Goal: Navigation & Orientation: Find specific page/section

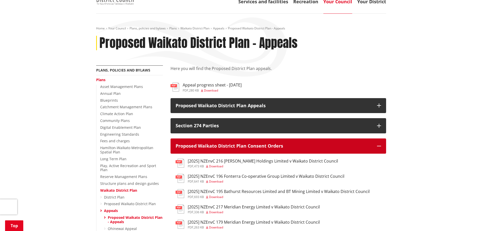
scroll to position [51, 0]
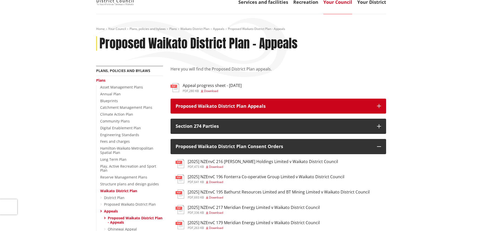
click at [380, 107] on icon "button" at bounding box center [379, 106] width 4 height 4
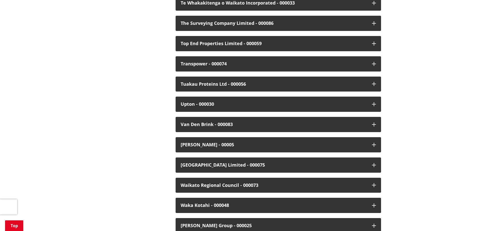
scroll to position [1241, 0]
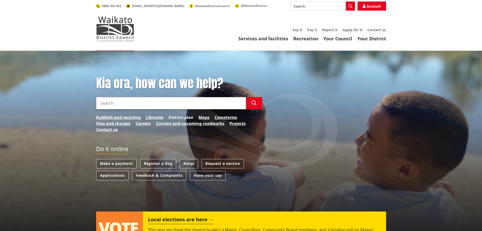
click at [180, 118] on link "District plan" at bounding box center [181, 117] width 25 height 6
click at [206, 119] on link "Maps" at bounding box center [204, 117] width 11 height 6
